Goal: Information Seeking & Learning: Learn about a topic

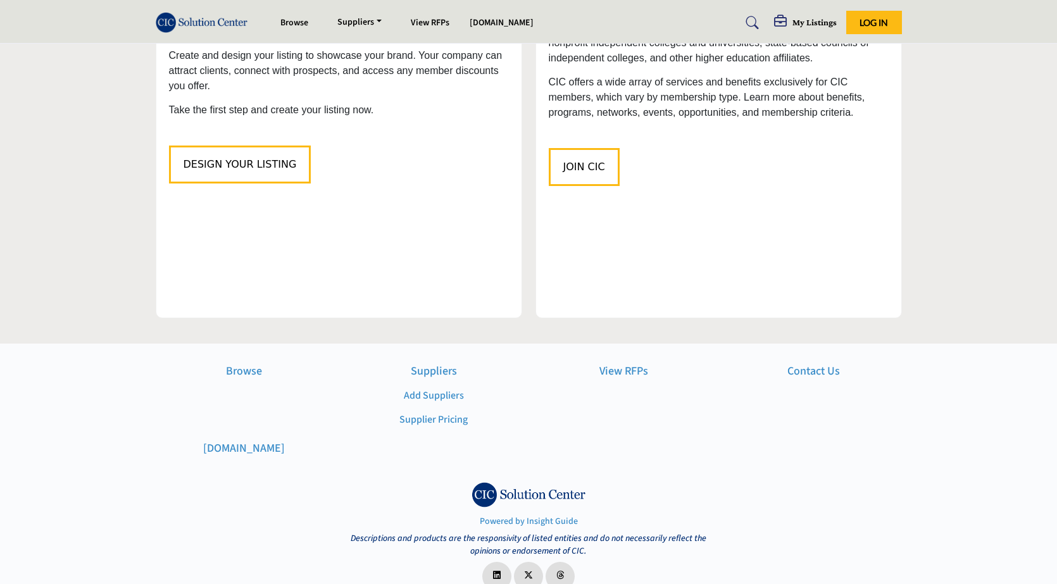
scroll to position [1452, 0]
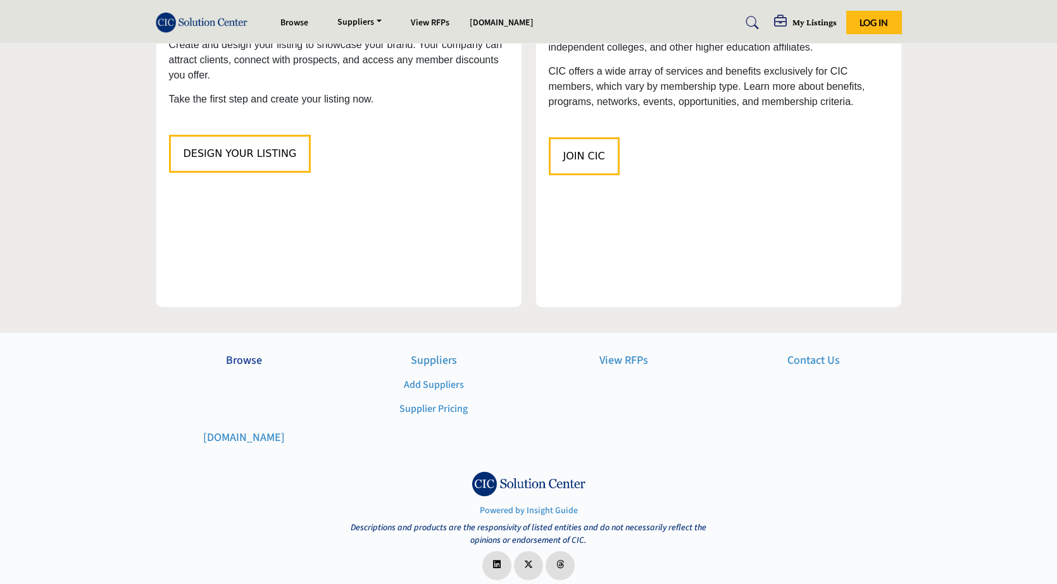
click at [251, 352] on p "Browse" at bounding box center [244, 360] width 177 height 17
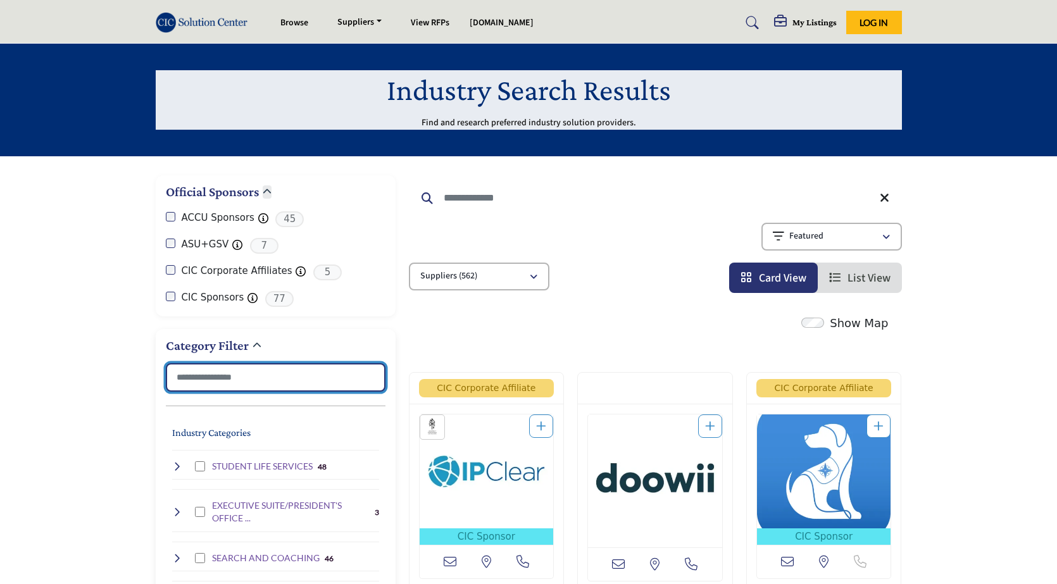
click at [282, 365] on input "Search Category" at bounding box center [276, 377] width 220 height 28
type input "*"
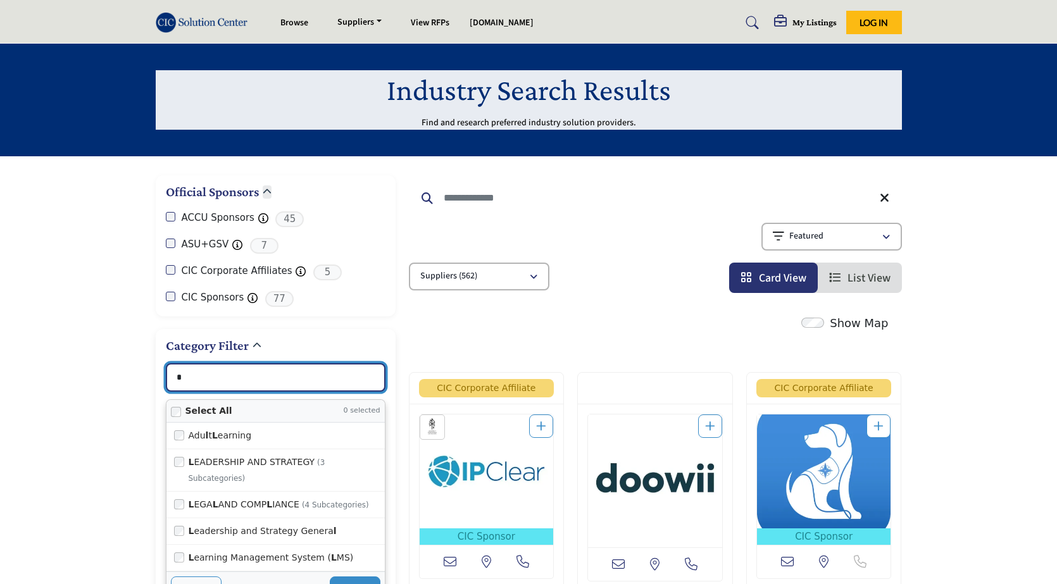
type input "**********"
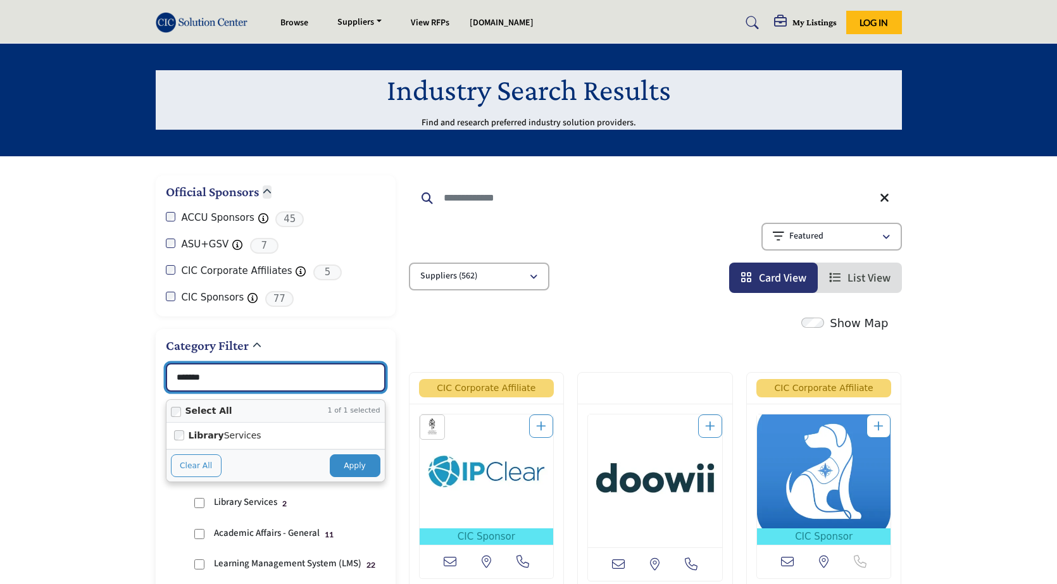
click at [346, 462] on button "Apply" at bounding box center [355, 466] width 51 height 23
type input "*******"
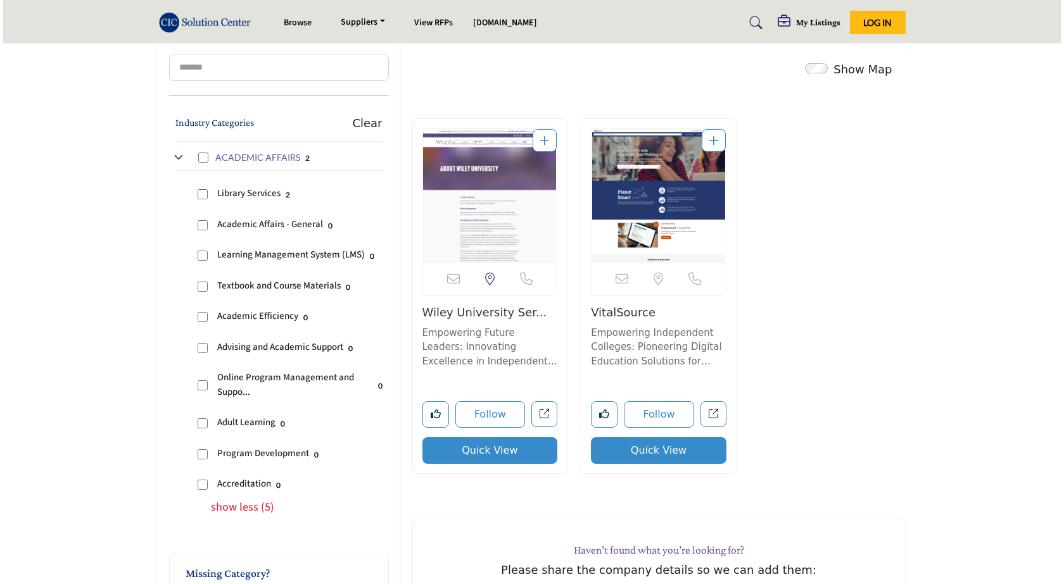
scroll to position [317, 0]
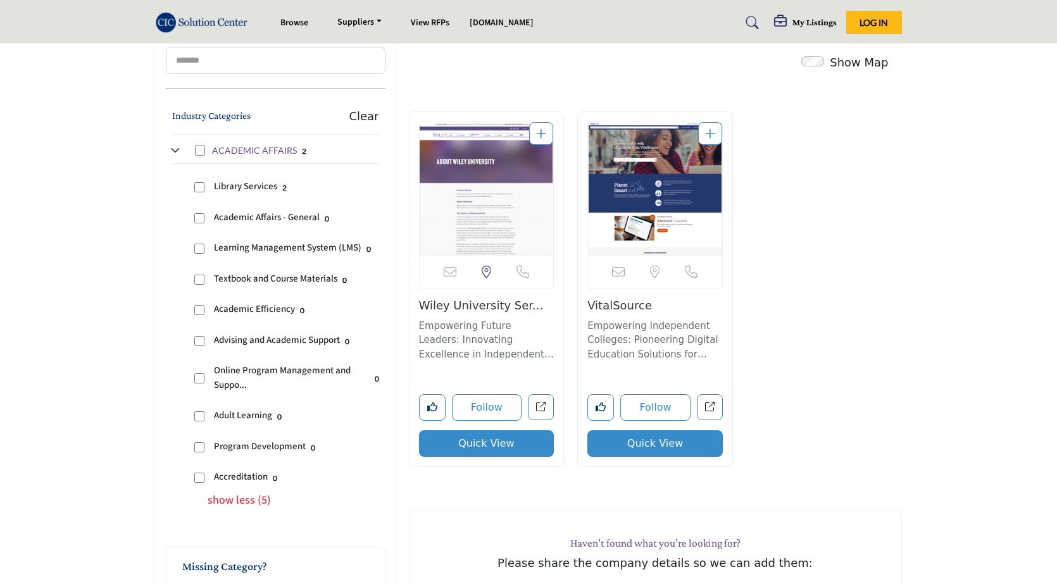
click at [500, 450] on button "Quick View" at bounding box center [486, 444] width 135 height 27
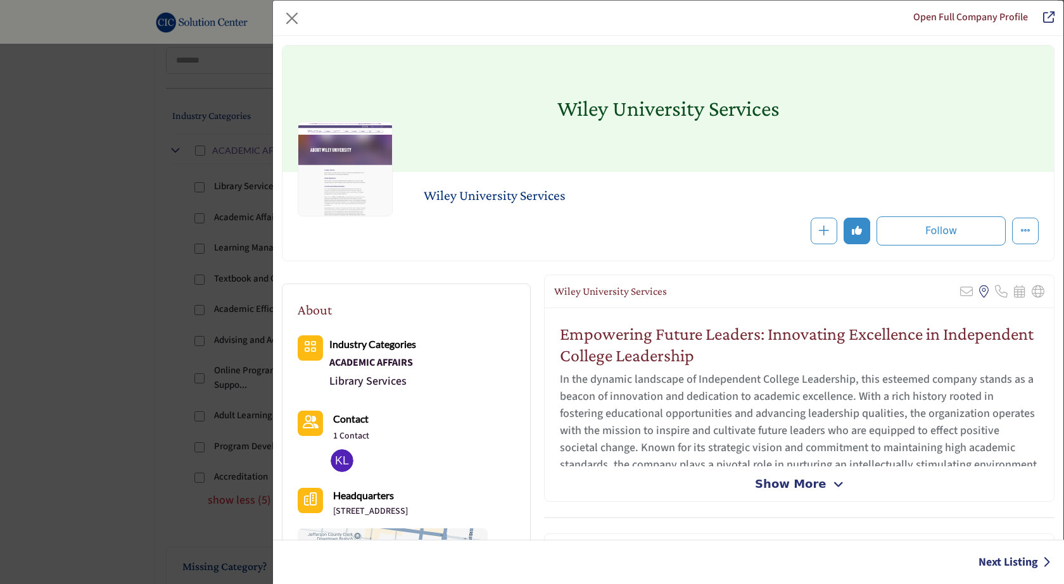
click at [777, 487] on span "Show More" at bounding box center [790, 483] width 71 height 17
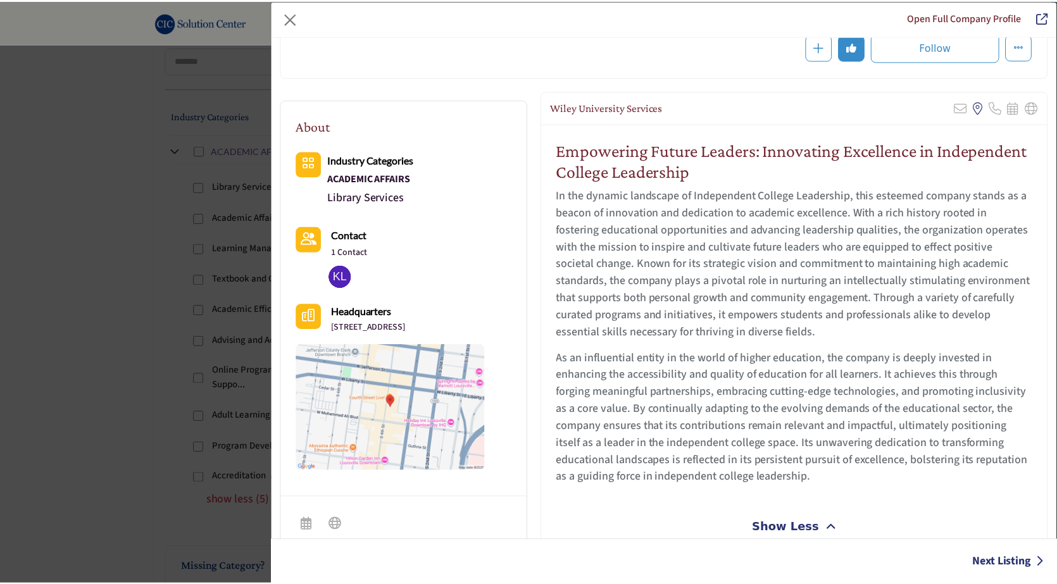
scroll to position [190, 0]
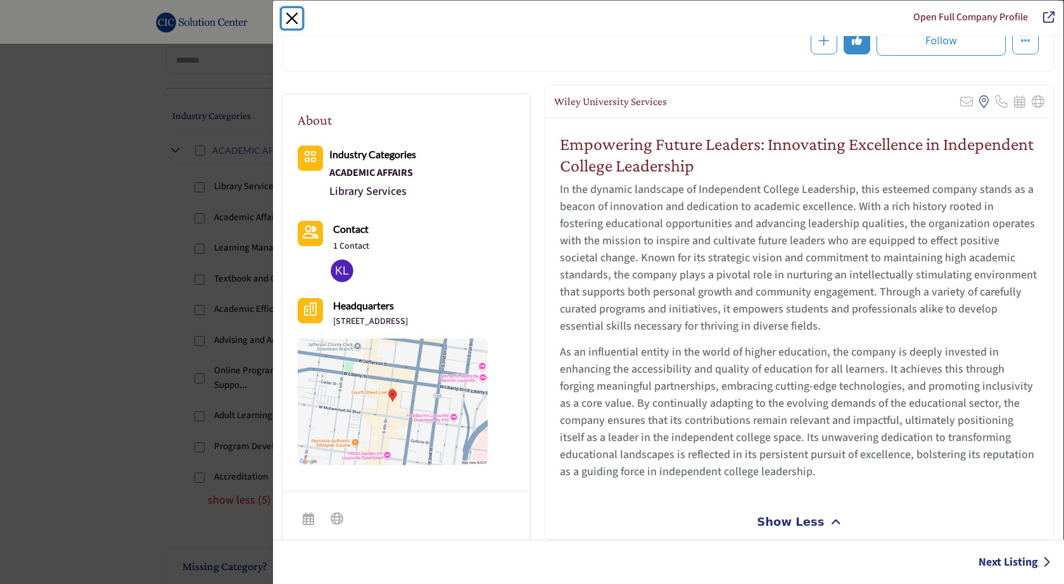
click at [292, 27] on button "Close" at bounding box center [292, 18] width 20 height 20
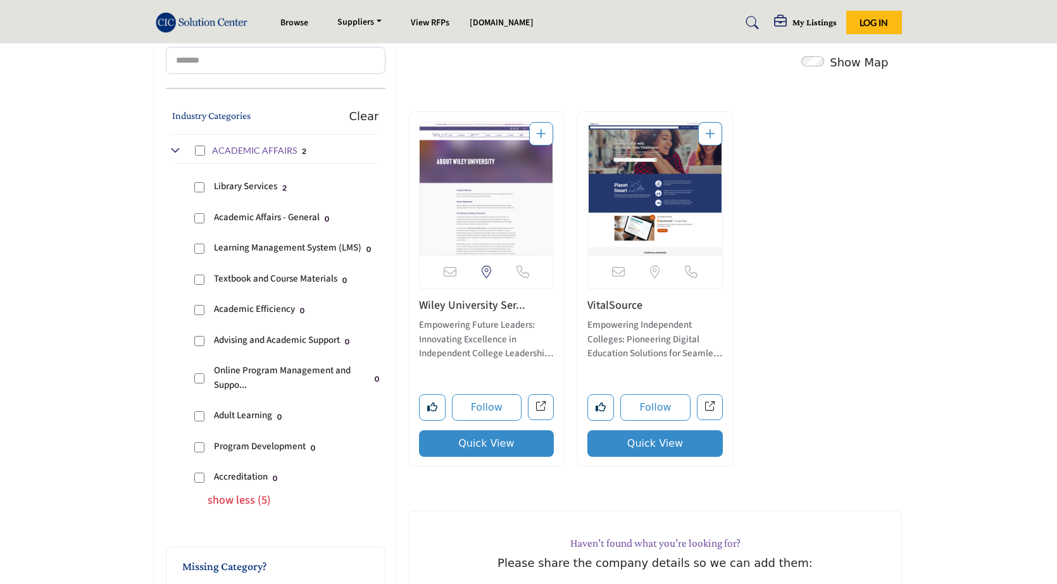
click at [615, 308] on link "VitalSource" at bounding box center [615, 306] width 55 height 16
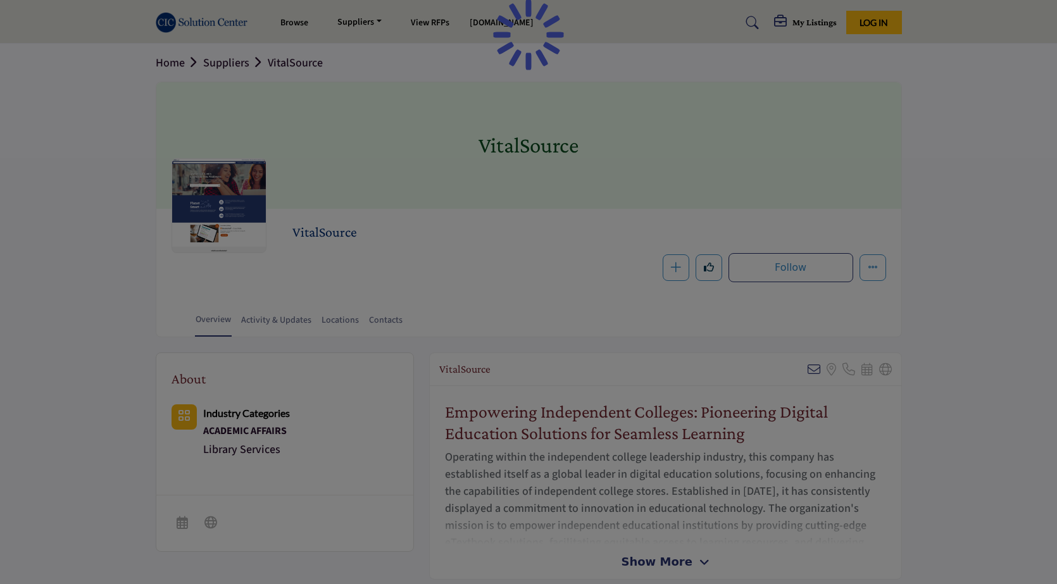
scroll to position [191, 0]
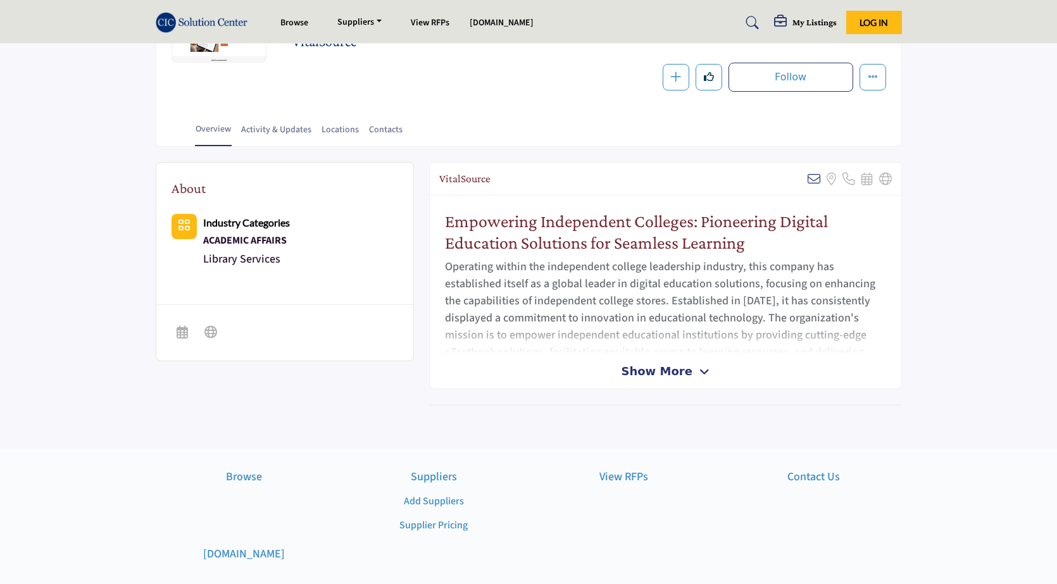
click at [642, 370] on span "Show More" at bounding box center [656, 371] width 71 height 17
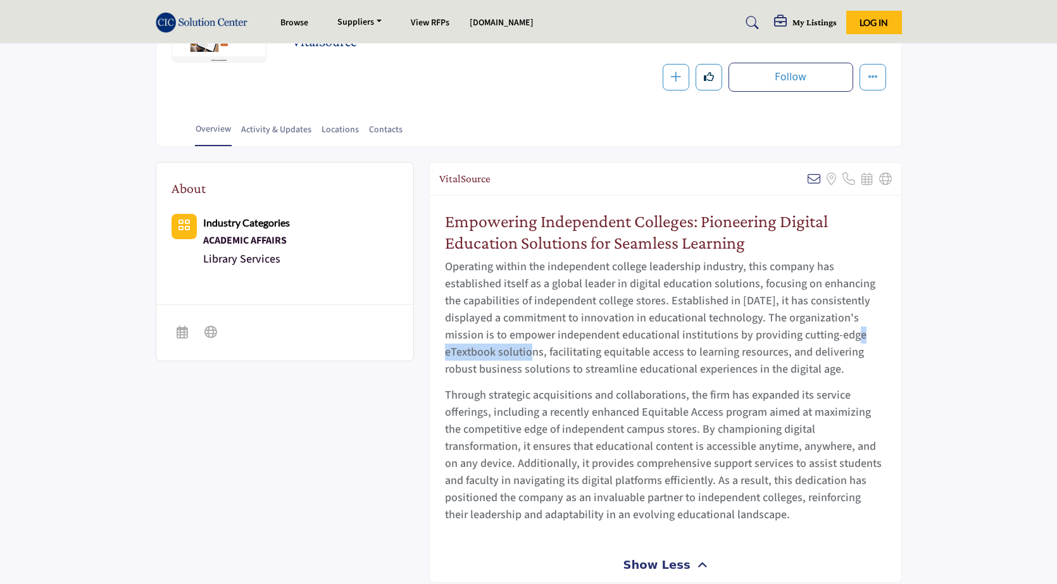
drag, startPoint x: 444, startPoint y: 352, endPoint x: 541, endPoint y: 354, distance: 96.3
click at [541, 354] on p "Operating within the independent college leadership industry, this company has …" at bounding box center [665, 318] width 441 height 120
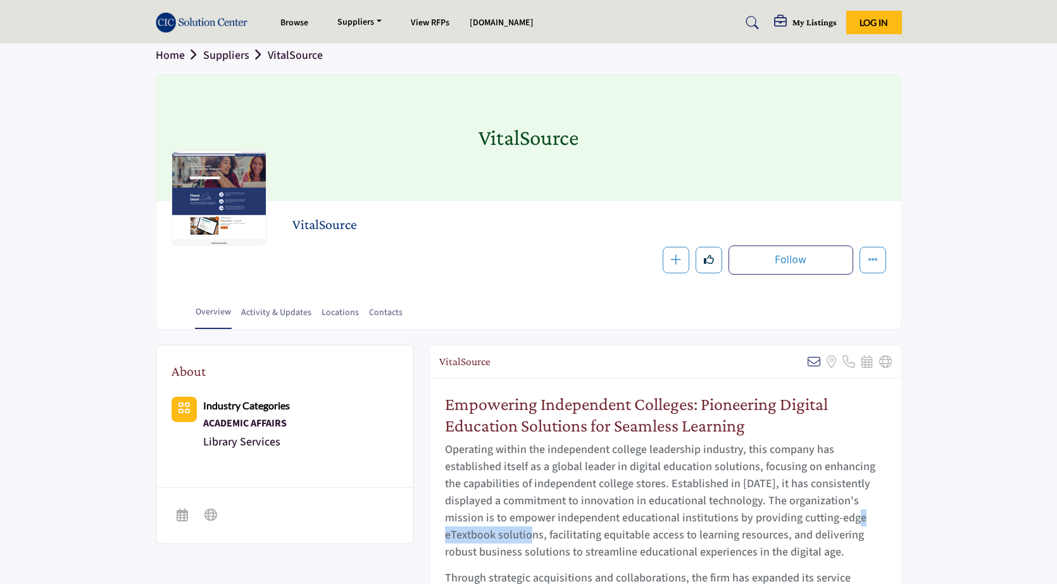
scroll to position [0, 0]
